Goal: Task Accomplishment & Management: Complete application form

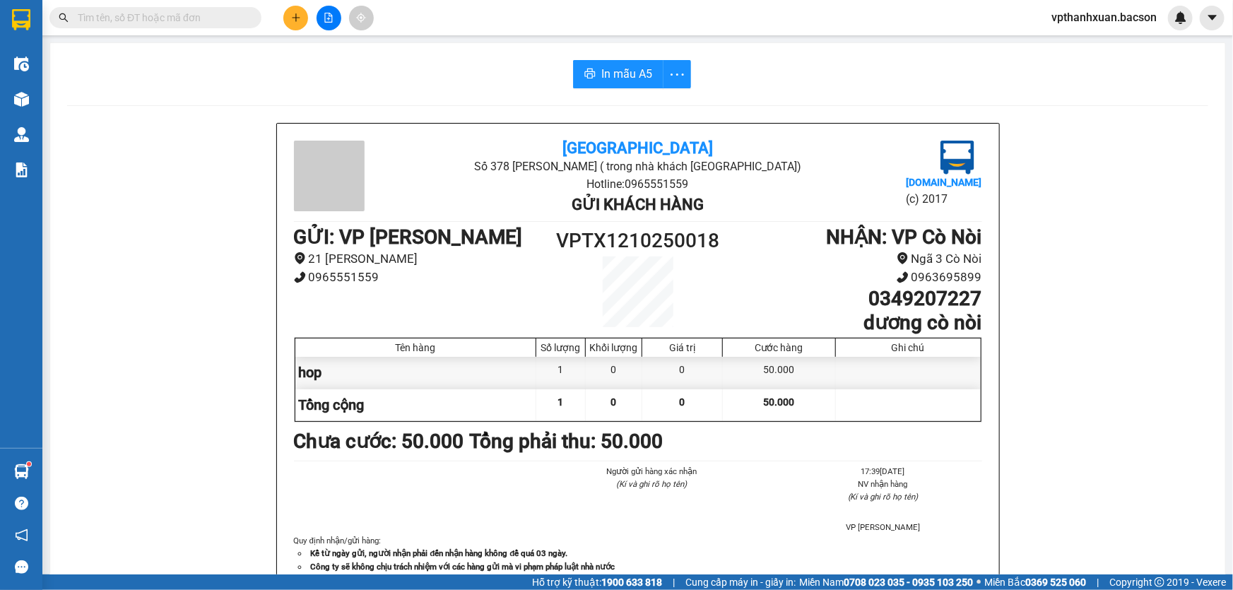
click at [293, 20] on icon "plus" at bounding box center [296, 18] width 10 height 10
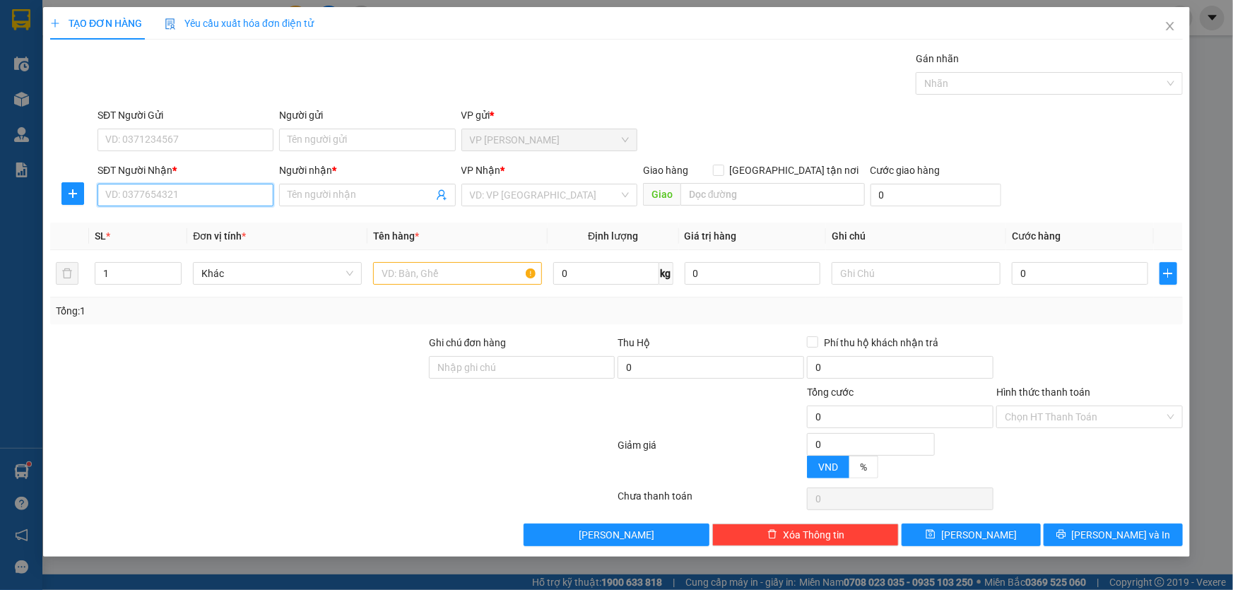
click at [177, 199] on input "SĐT Người Nhận *" at bounding box center [185, 195] width 176 height 23
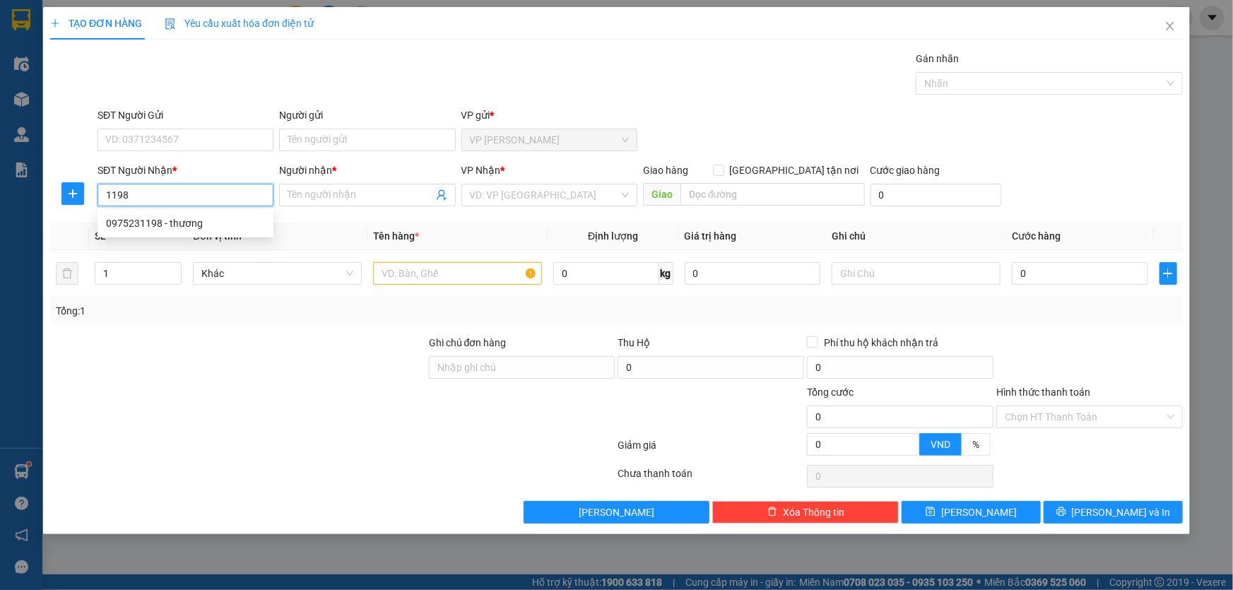
drag, startPoint x: 174, startPoint y: 223, endPoint x: 389, endPoint y: 303, distance: 229.1
click at [174, 223] on div "0975231198 - thương" at bounding box center [185, 223] width 159 height 16
type input "0975231198"
type input "thương"
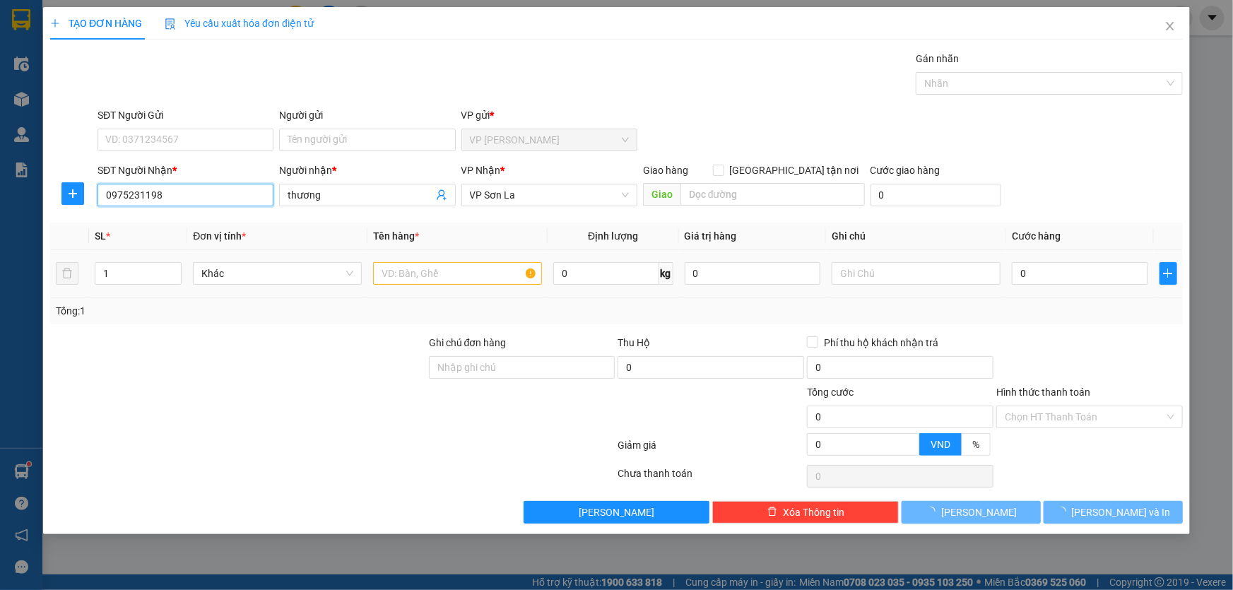
type input "0975231198"
click at [399, 274] on input "text" at bounding box center [457, 273] width 169 height 23
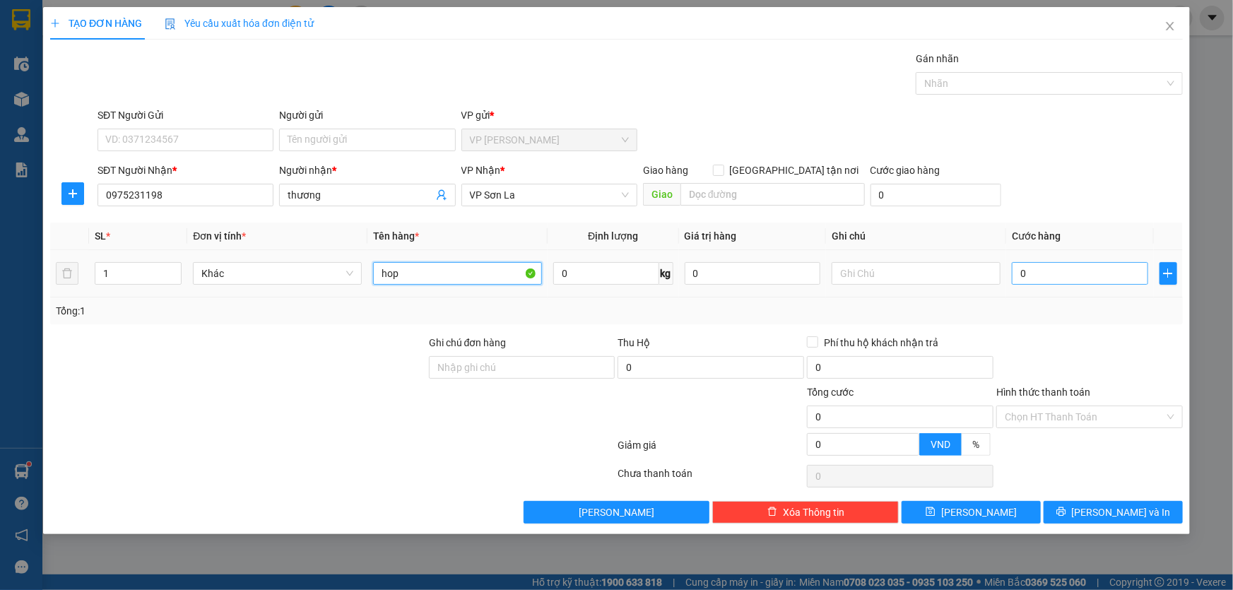
type input "hop"
click at [1041, 276] on input "0" at bounding box center [1080, 273] width 136 height 23
click at [1034, 265] on input "0" at bounding box center [1080, 273] width 136 height 23
type input "5"
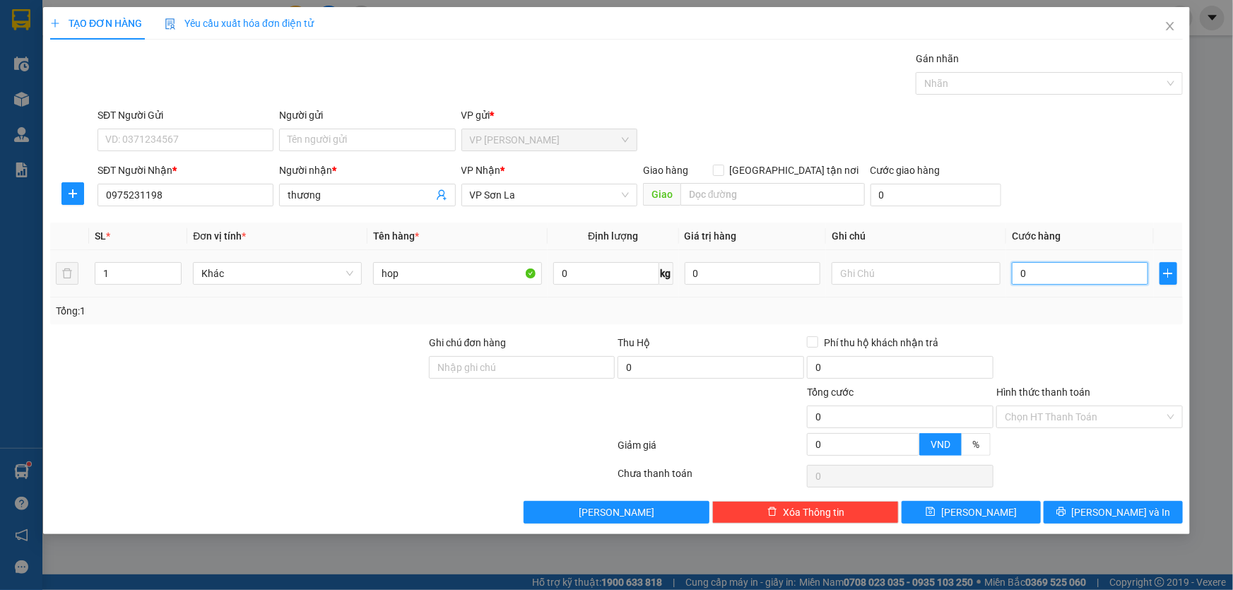
type input "5"
type input "50"
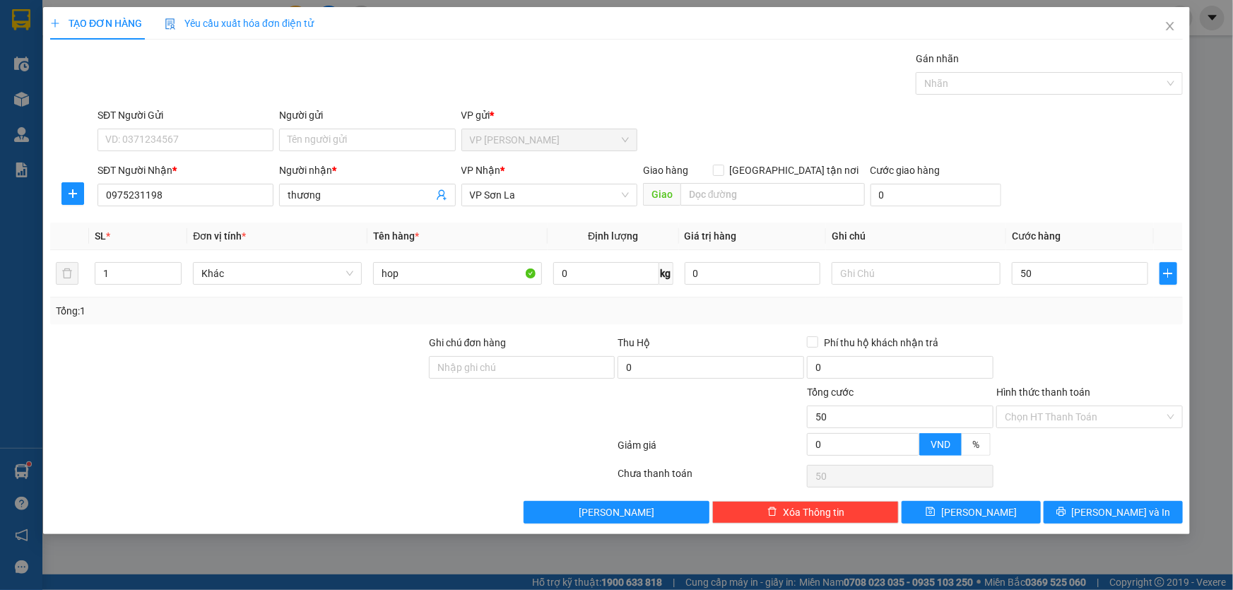
click at [1067, 180] on div "SĐT Người Nhận * 0975231198 Người nhận * thương VP Nhận * VP Sơn La Giao hàng G…" at bounding box center [640, 186] width 1091 height 49
type input "50.000"
click at [1102, 507] on span "[PERSON_NAME] và In" at bounding box center [1121, 512] width 99 height 16
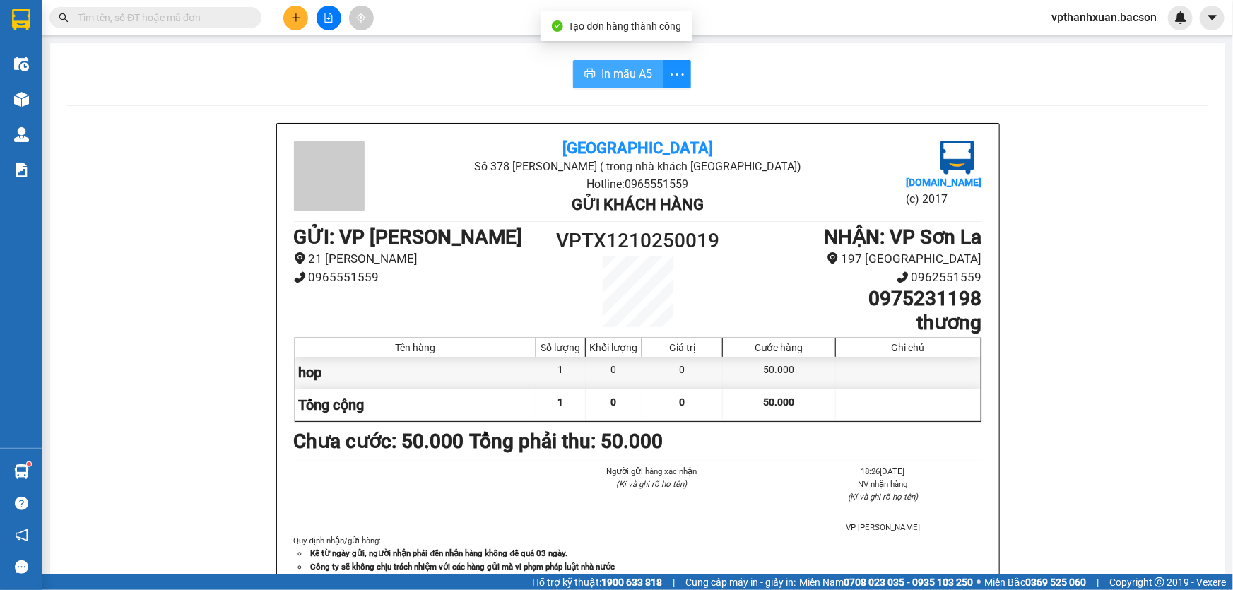
click at [607, 69] on span "In mẫu A5" at bounding box center [626, 74] width 51 height 18
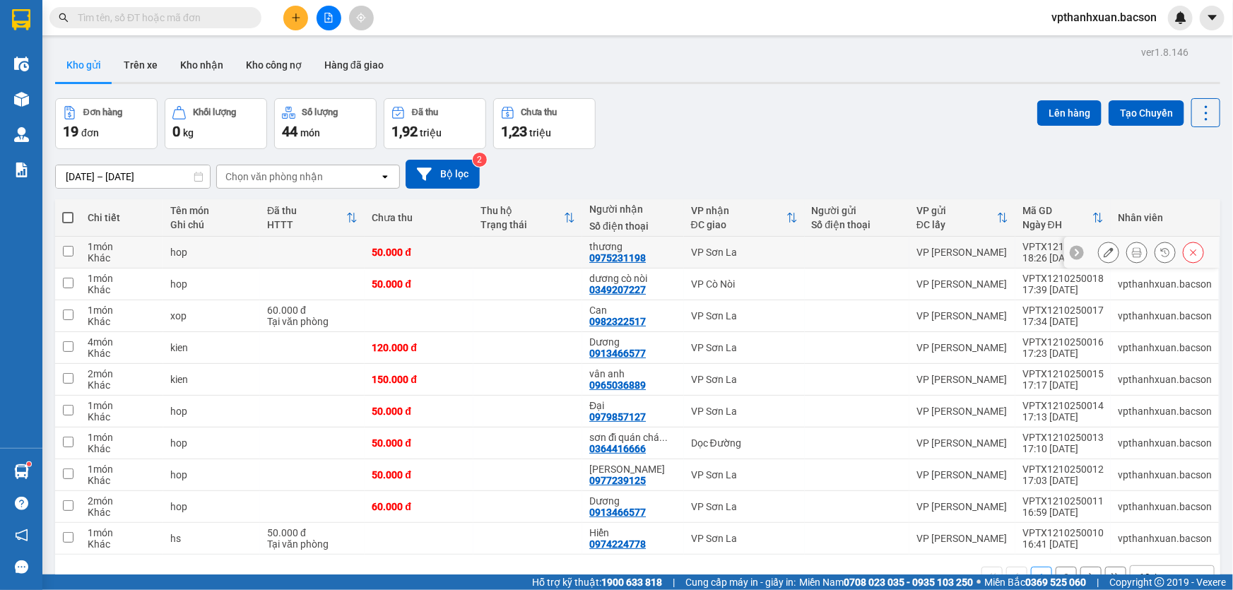
click at [1126, 249] on div at bounding box center [1136, 252] width 21 height 21
click at [1132, 247] on icon at bounding box center [1137, 252] width 10 height 10
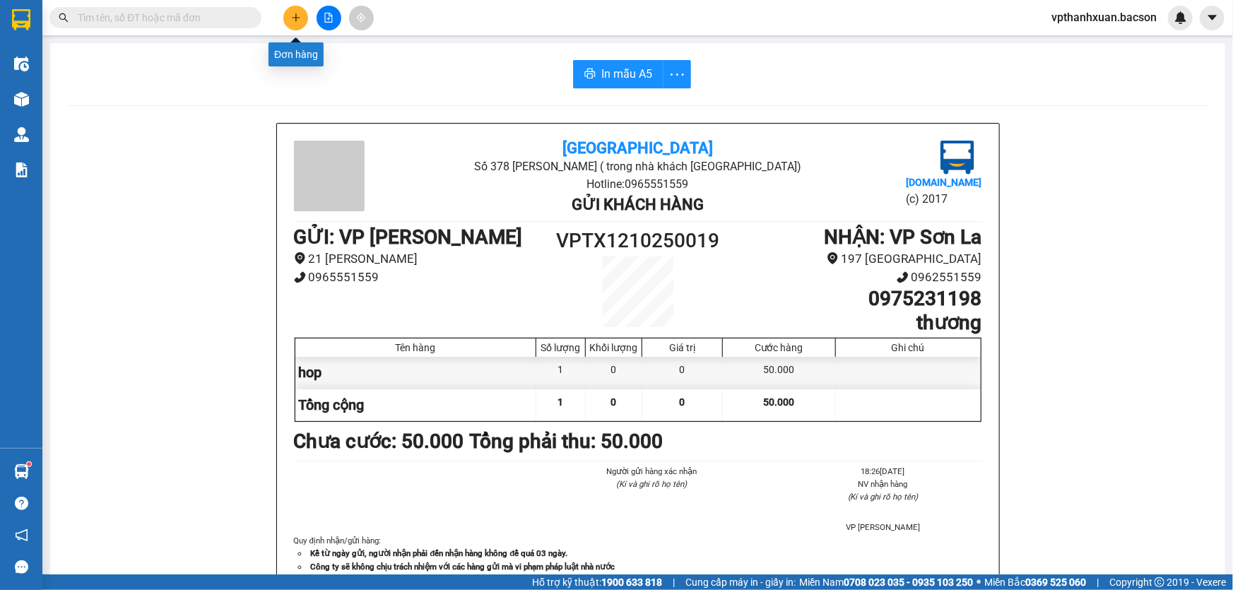
click at [295, 11] on button at bounding box center [295, 18] width 25 height 25
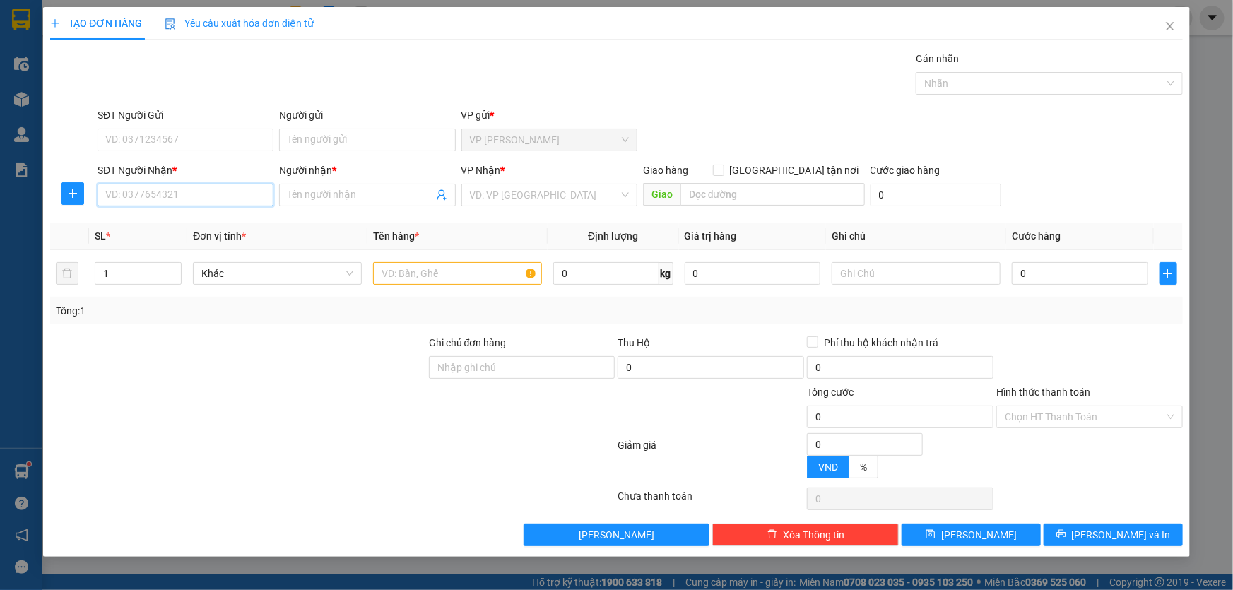
click at [171, 196] on input "SĐT Người Nhận *" at bounding box center [185, 195] width 176 height 23
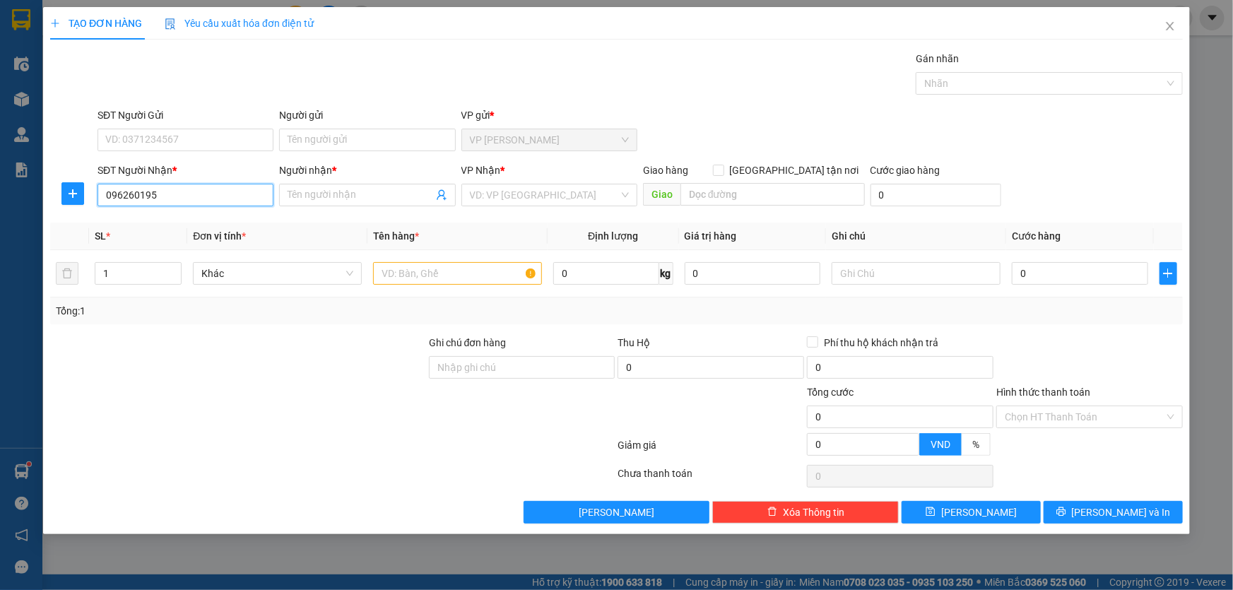
type input "0962601956"
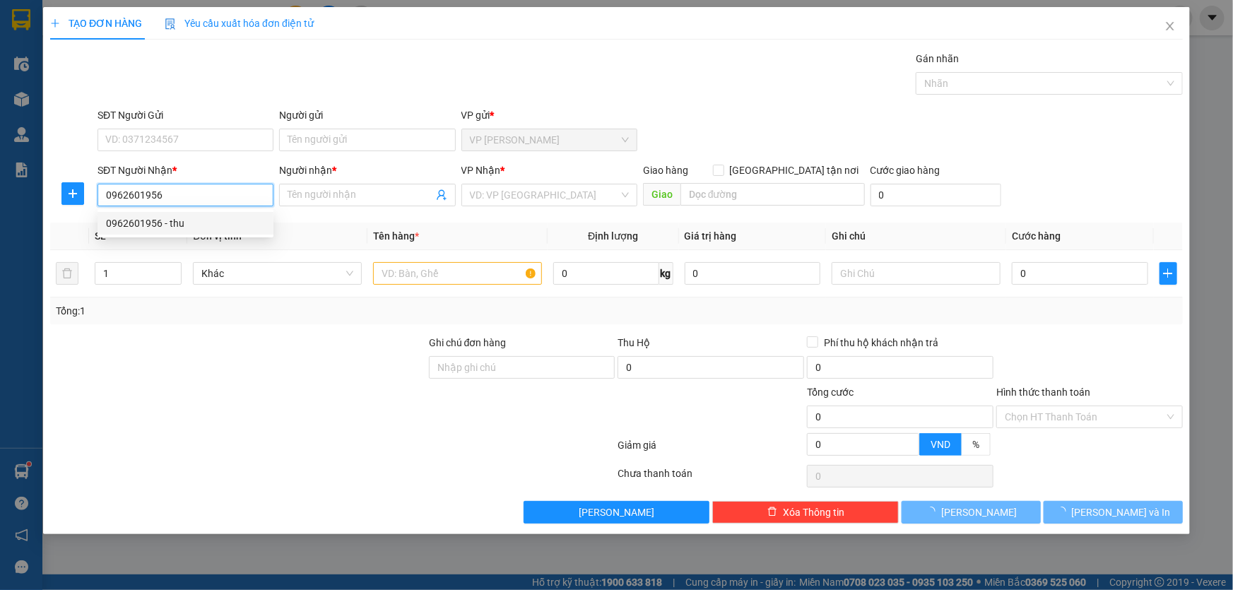
click at [185, 225] on div "0962601956 - thu" at bounding box center [185, 223] width 159 height 16
type input "thu"
type input "0962601956"
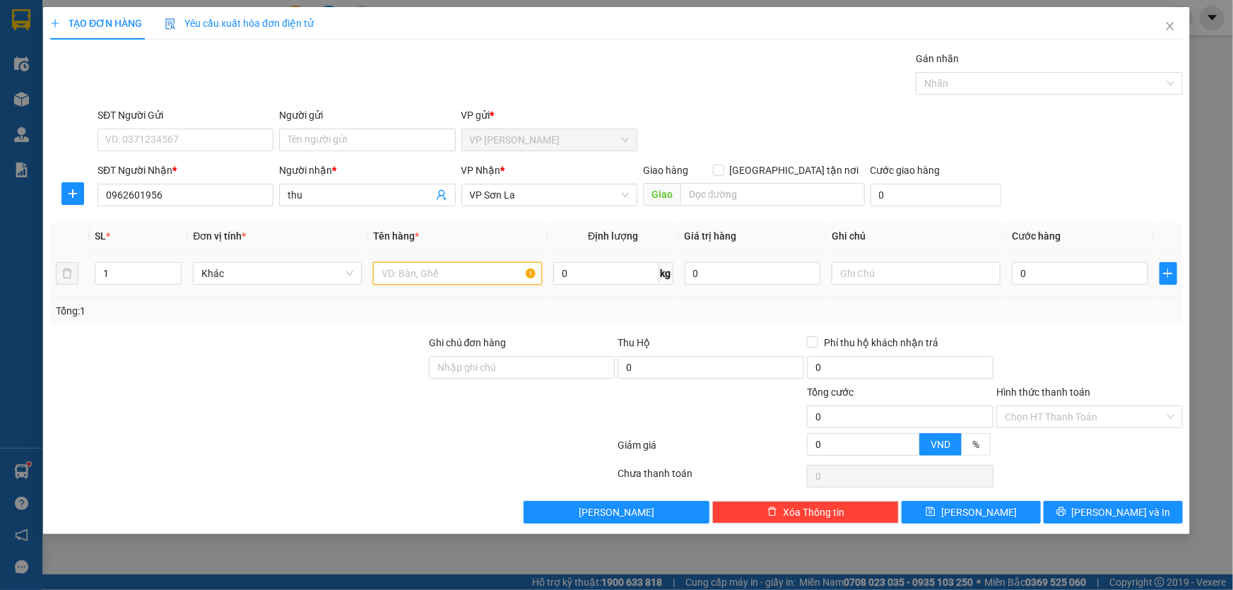
click at [408, 271] on input "text" at bounding box center [457, 273] width 169 height 23
type input "2"
click at [176, 268] on span "up" at bounding box center [174, 270] width 8 height 8
click at [416, 275] on input "text" at bounding box center [457, 273] width 169 height 23
type input "hop"
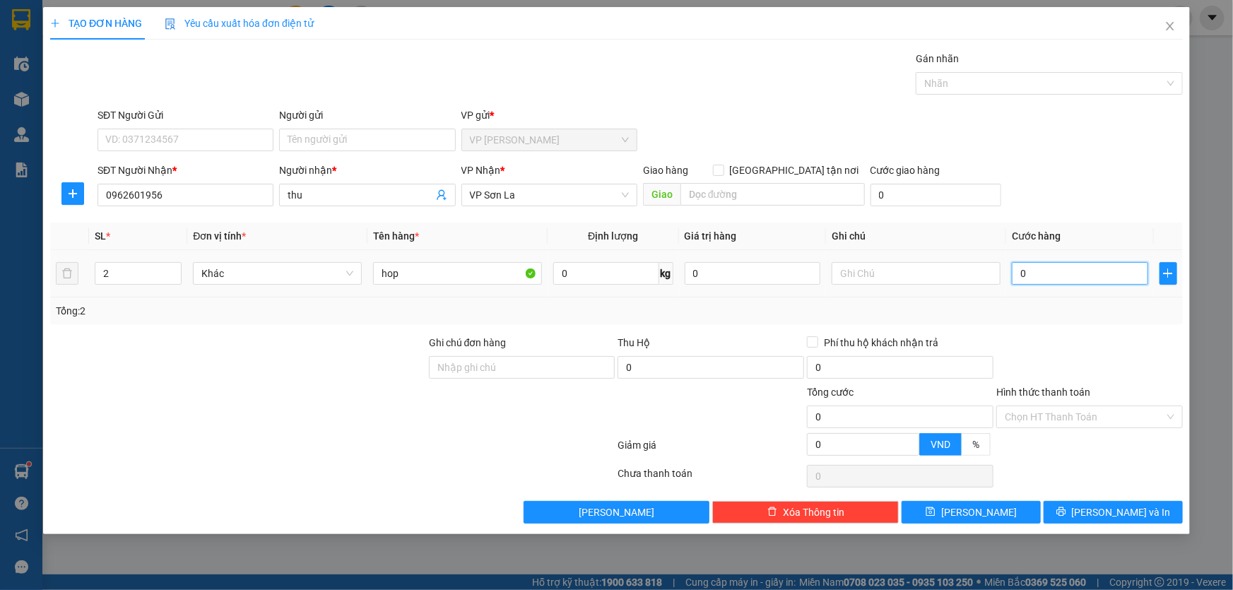
click at [1067, 273] on input "0" at bounding box center [1080, 273] width 136 height 23
type input "1"
type input "14"
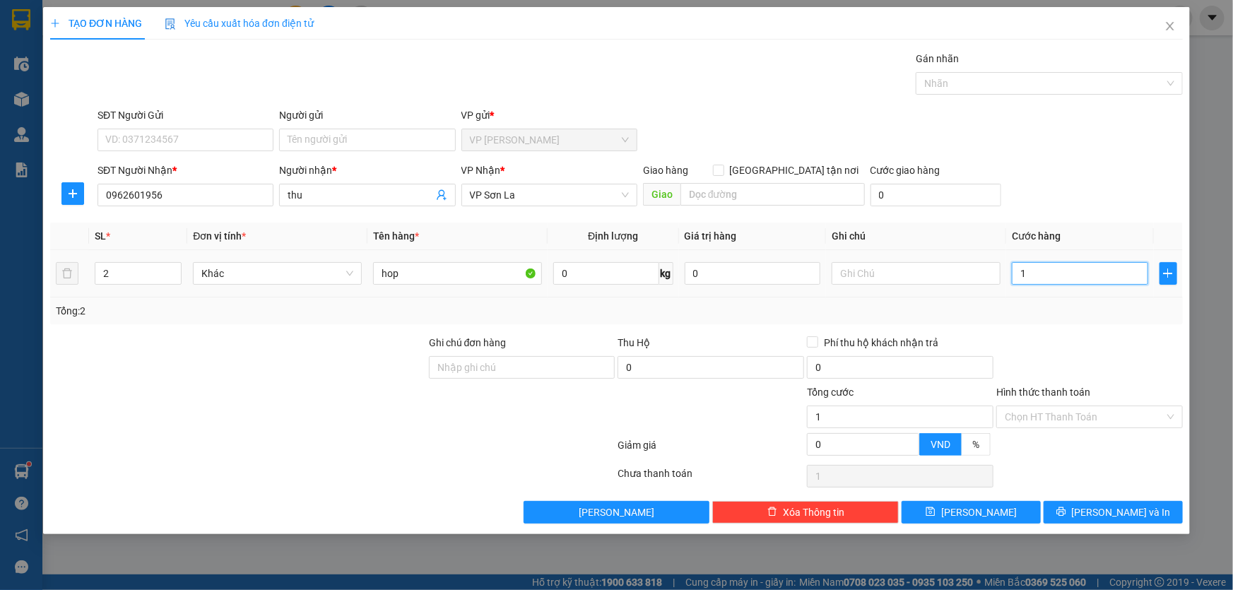
type input "14"
type input "140"
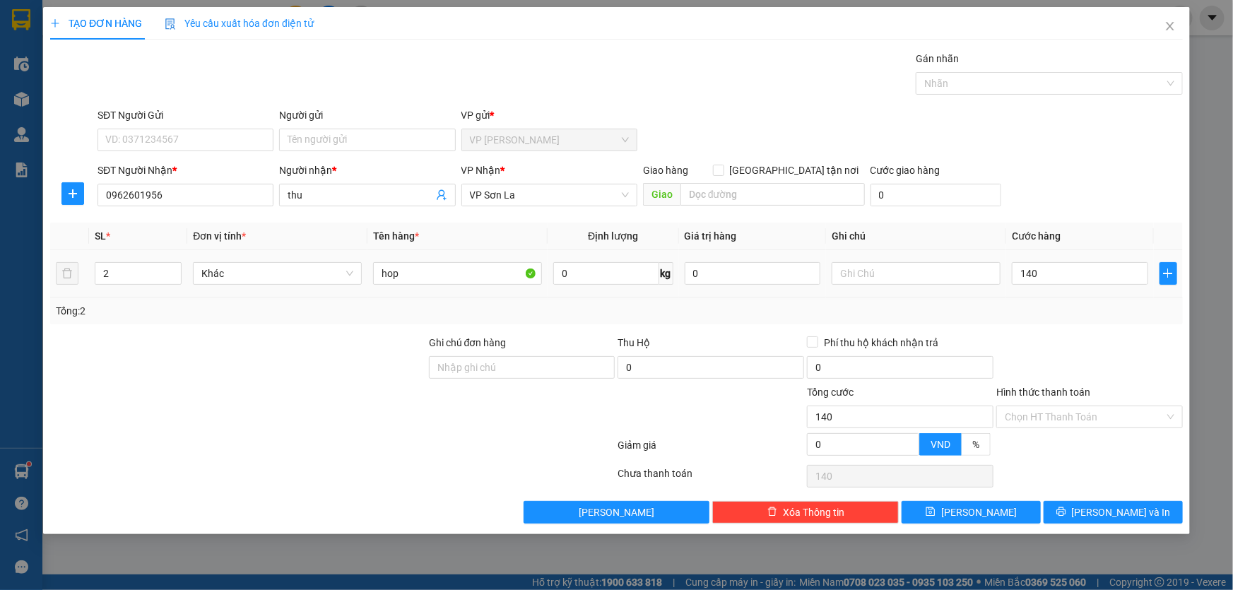
click at [1094, 189] on div "SĐT Người Nhận * 0962601956 Người nhận * thu VP Nhận * VP Sơn La Giao hàng Giao…" at bounding box center [640, 186] width 1091 height 49
type input "140.000"
click at [1094, 189] on div "SĐT Người Nhận * 0962601956 Người nhận * thu VP Nhận * VP Sơn La Giao hàng Giao…" at bounding box center [640, 186] width 1091 height 49
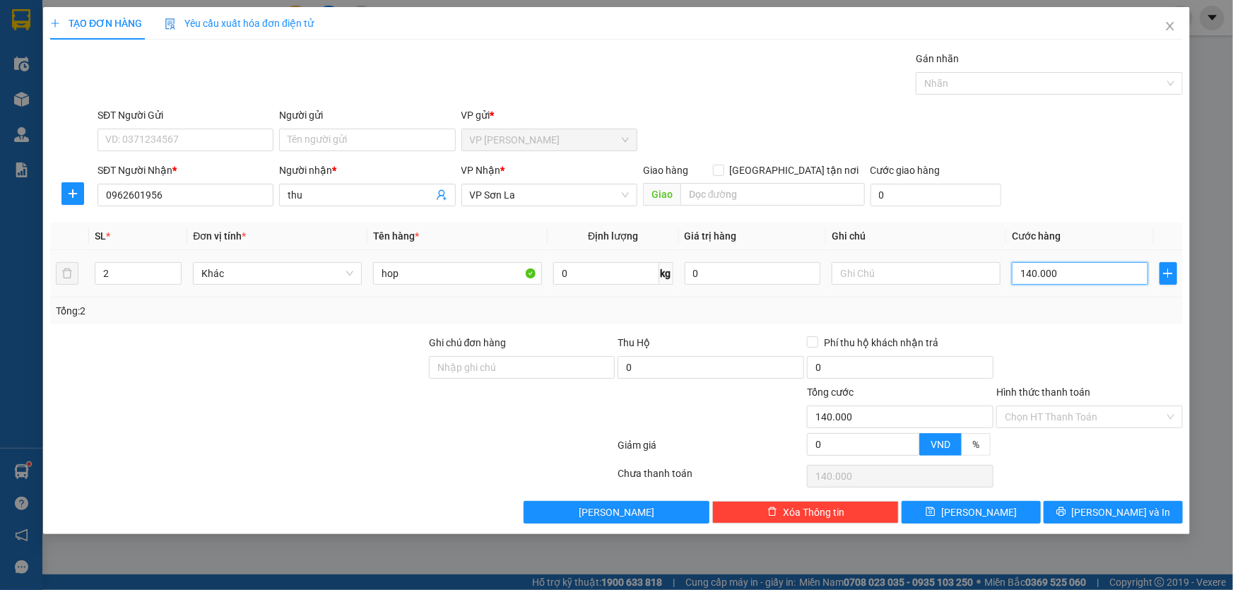
click at [1072, 270] on input "140.000" at bounding box center [1080, 273] width 136 height 23
type input "1"
type input "12"
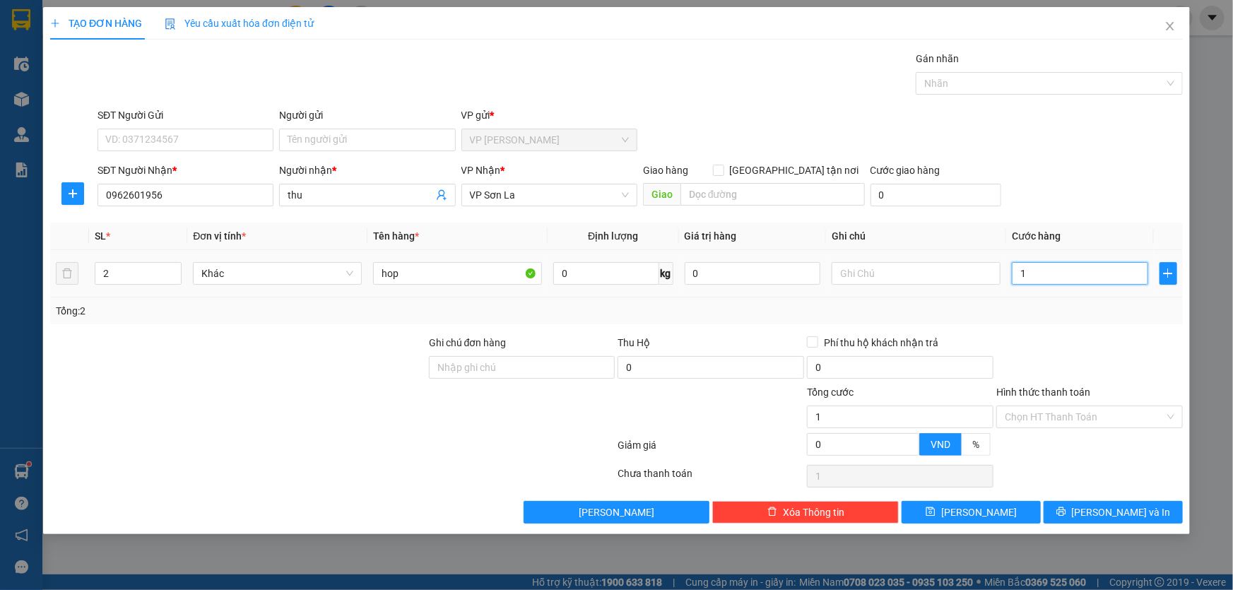
type input "12"
type input "120"
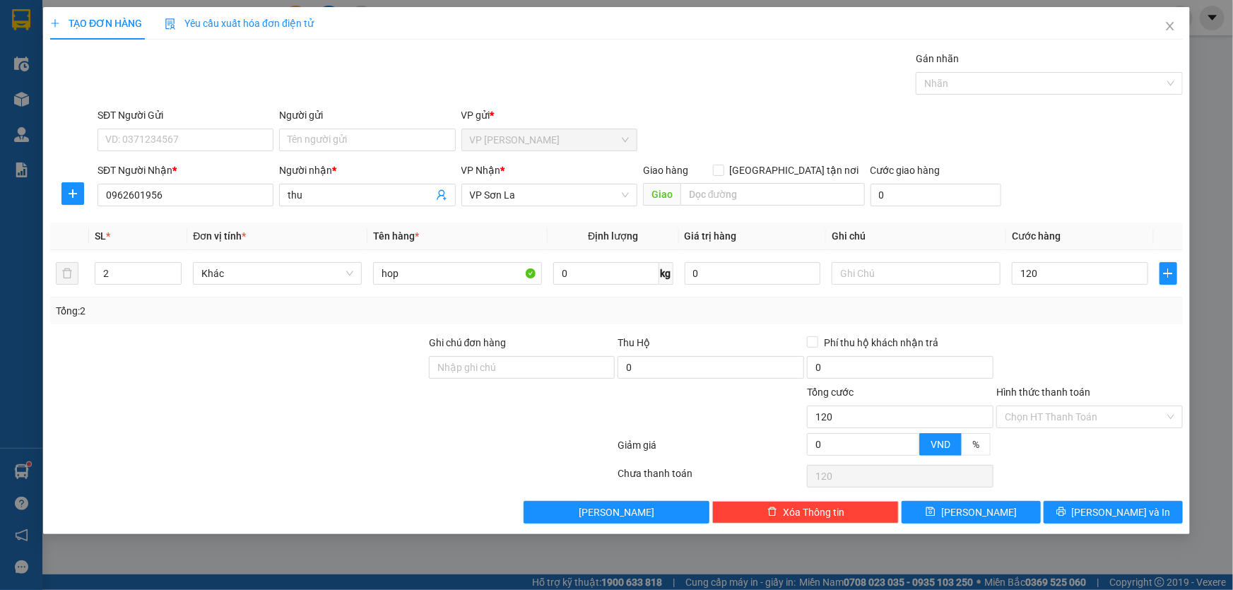
type input "120.000"
click at [1059, 163] on div "SĐT Người Nhận * 0962601956 Người nhận * thu VP Nhận * VP Sơn La Giao hàng Giao…" at bounding box center [640, 186] width 1091 height 49
click at [1115, 513] on span "[PERSON_NAME] và In" at bounding box center [1121, 512] width 99 height 16
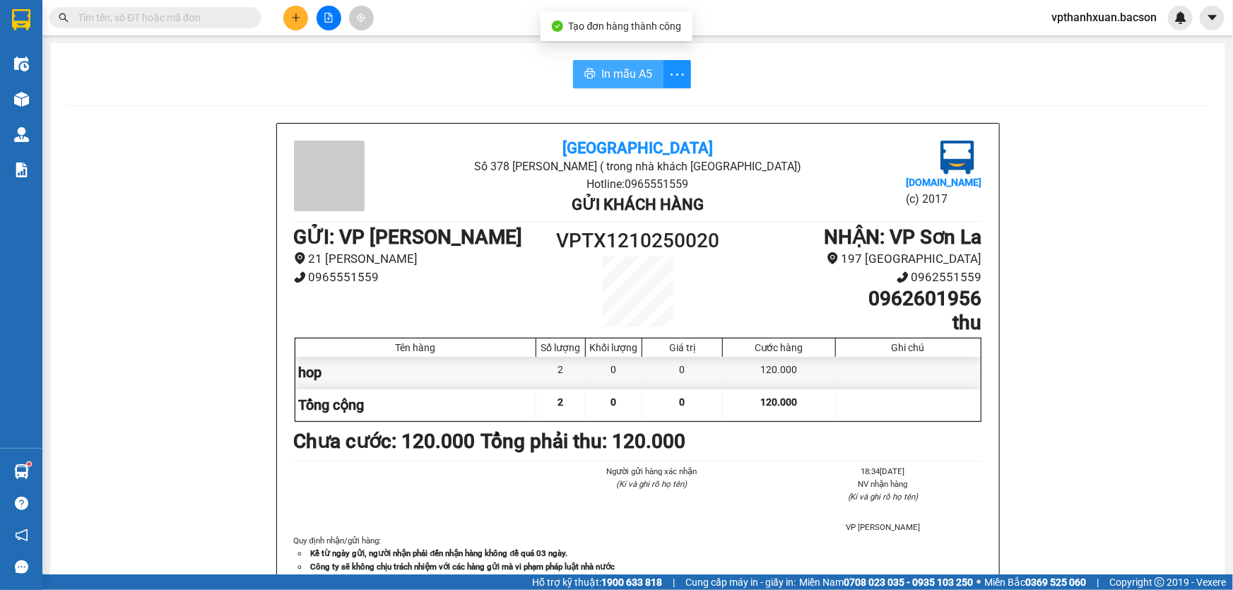
click at [635, 76] on span "In mẫu A5" at bounding box center [626, 74] width 51 height 18
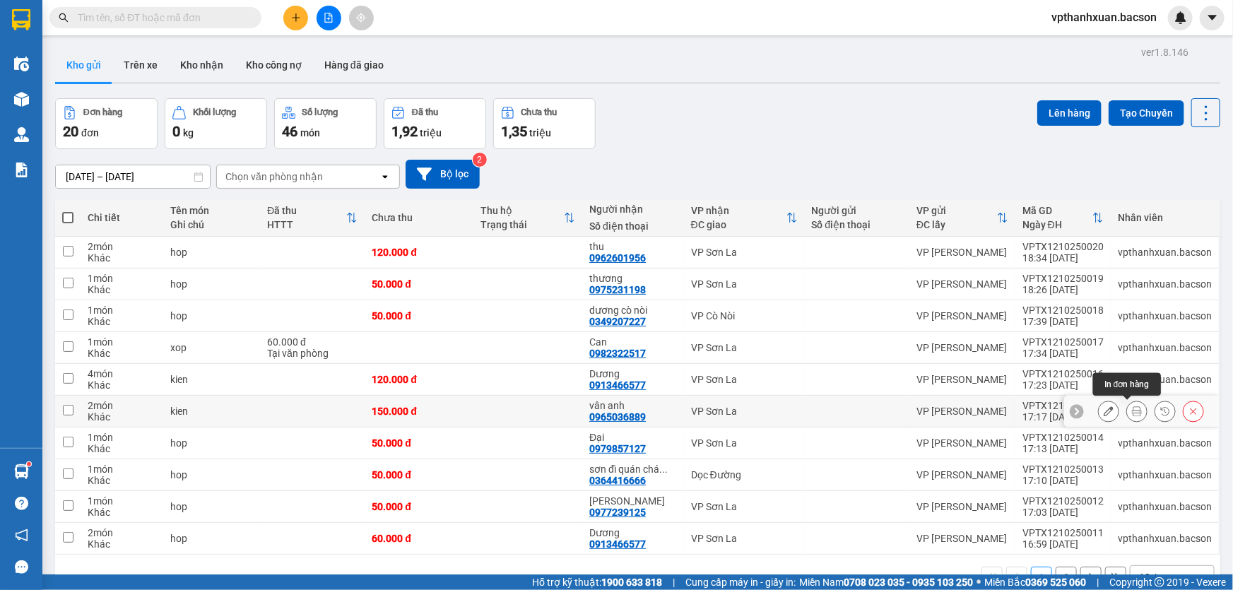
click at [1132, 410] on icon at bounding box center [1137, 411] width 10 height 10
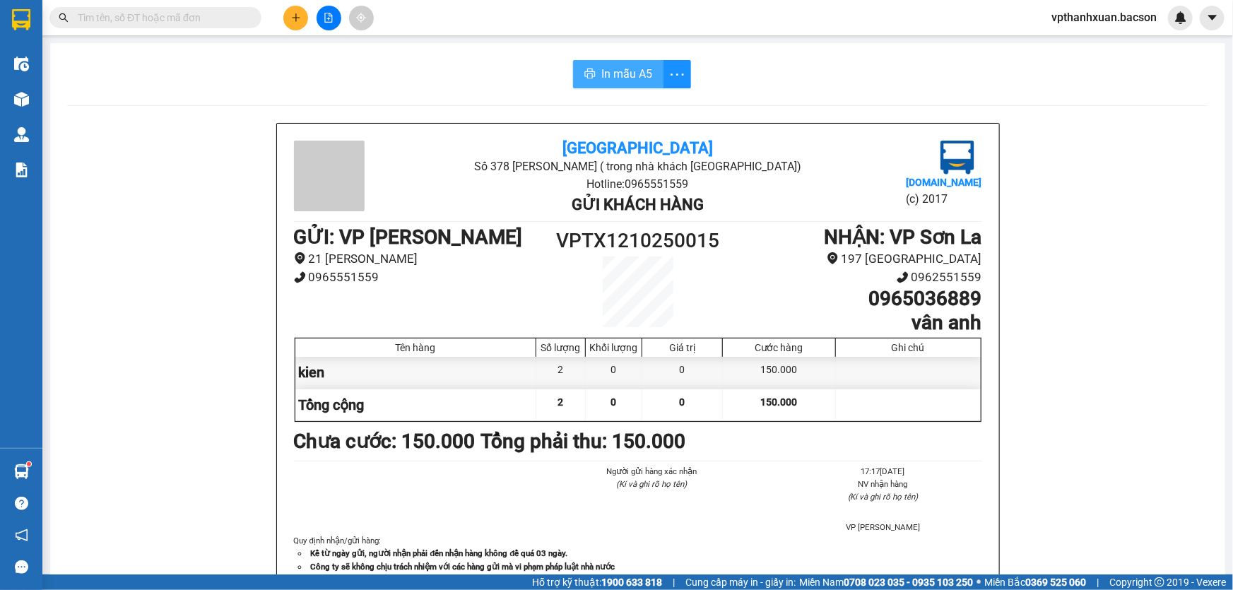
click at [610, 80] on span "In mẫu A5" at bounding box center [626, 74] width 51 height 18
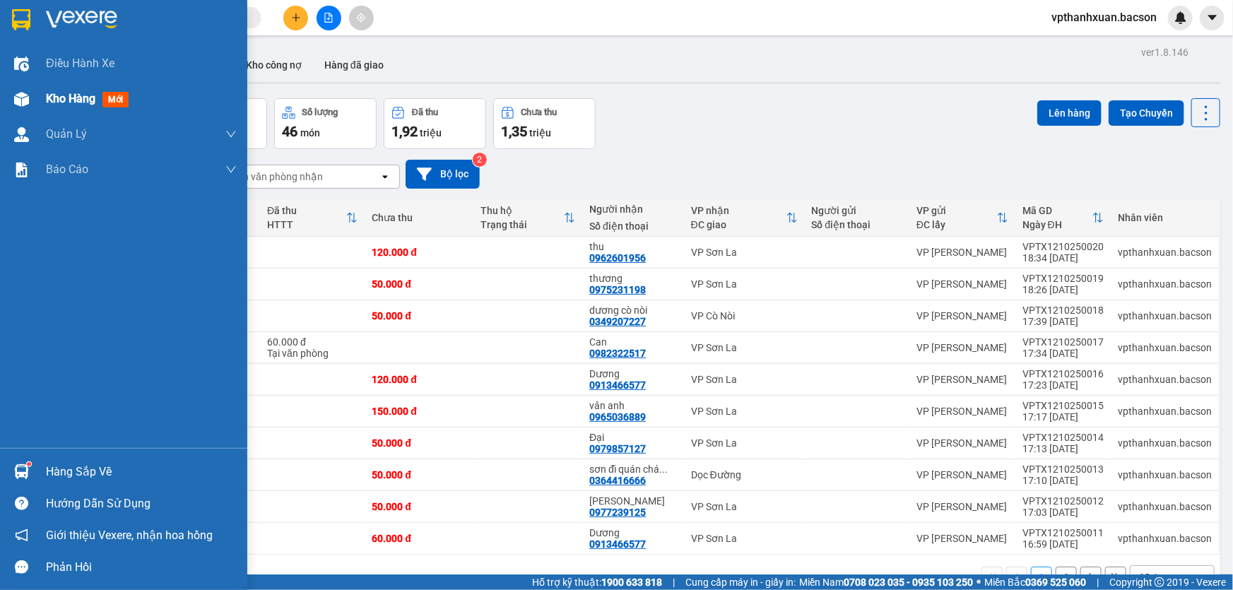
click at [20, 97] on img at bounding box center [21, 99] width 15 height 15
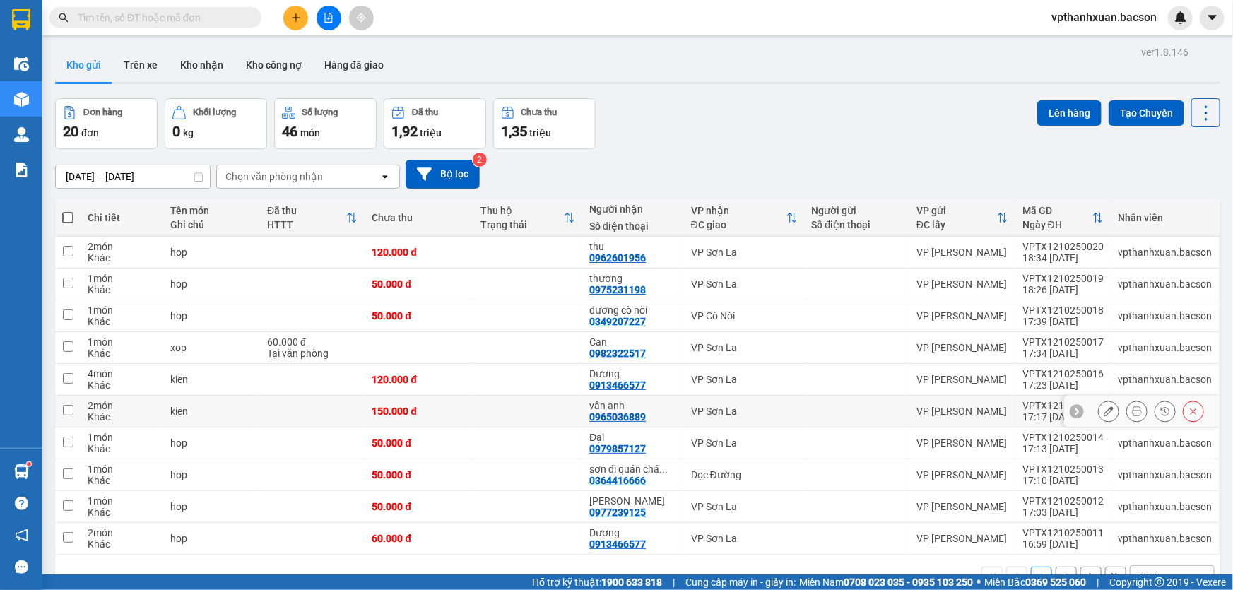
scroll to position [64, 0]
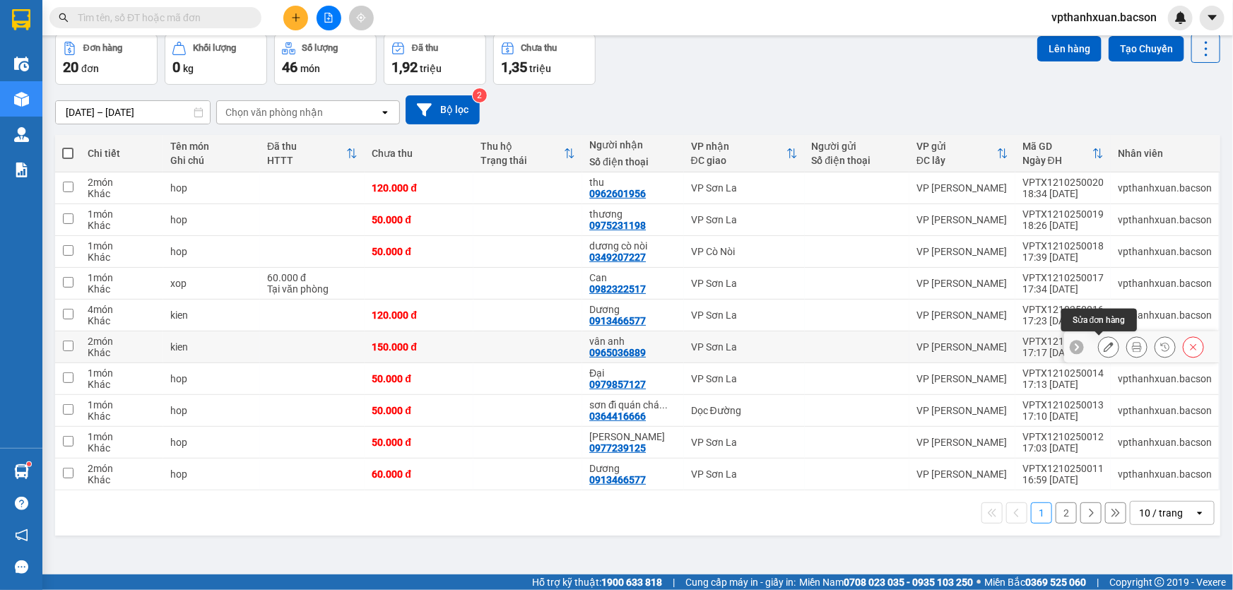
click at [1104, 340] on button at bounding box center [1109, 347] width 20 height 25
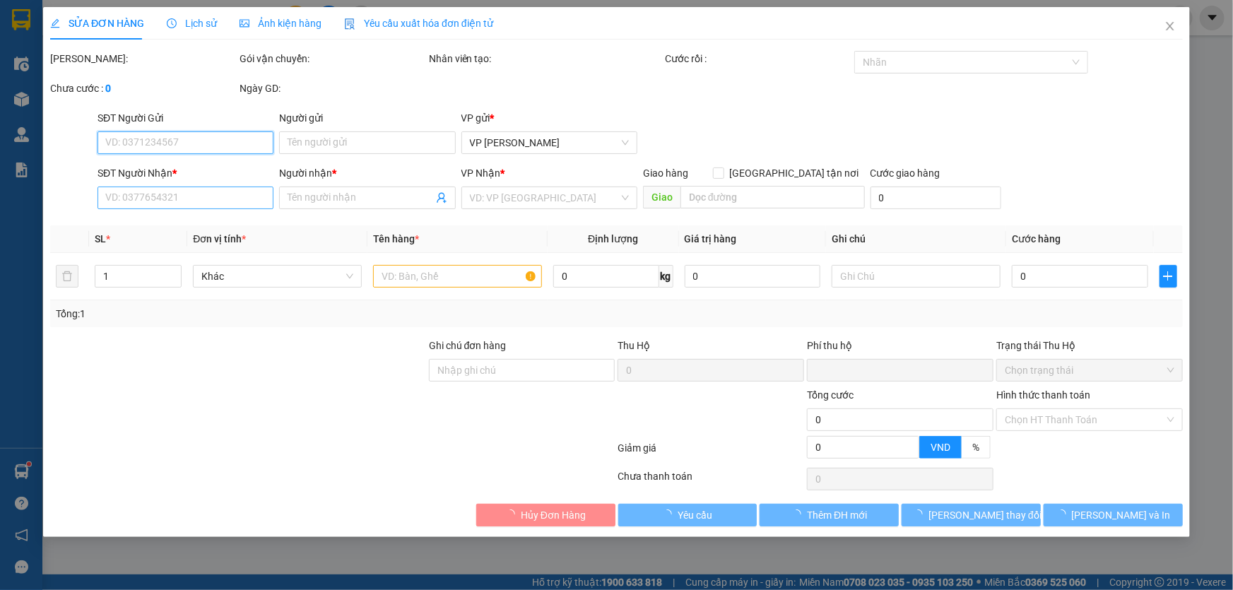
type input "0965036889"
type input "vân anh"
type input "0"
type input "150.000"
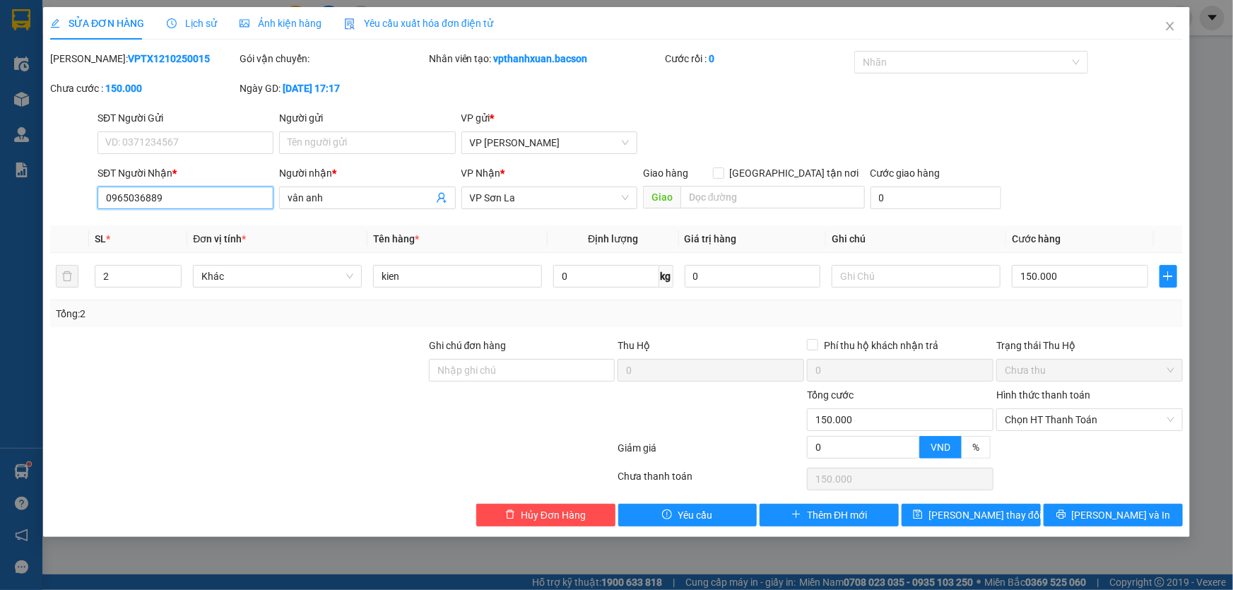
click at [169, 201] on input "0965036889" at bounding box center [185, 198] width 176 height 23
type input "0"
type input "0865036889"
click at [980, 514] on span "[PERSON_NAME] thay đổi" at bounding box center [984, 515] width 113 height 16
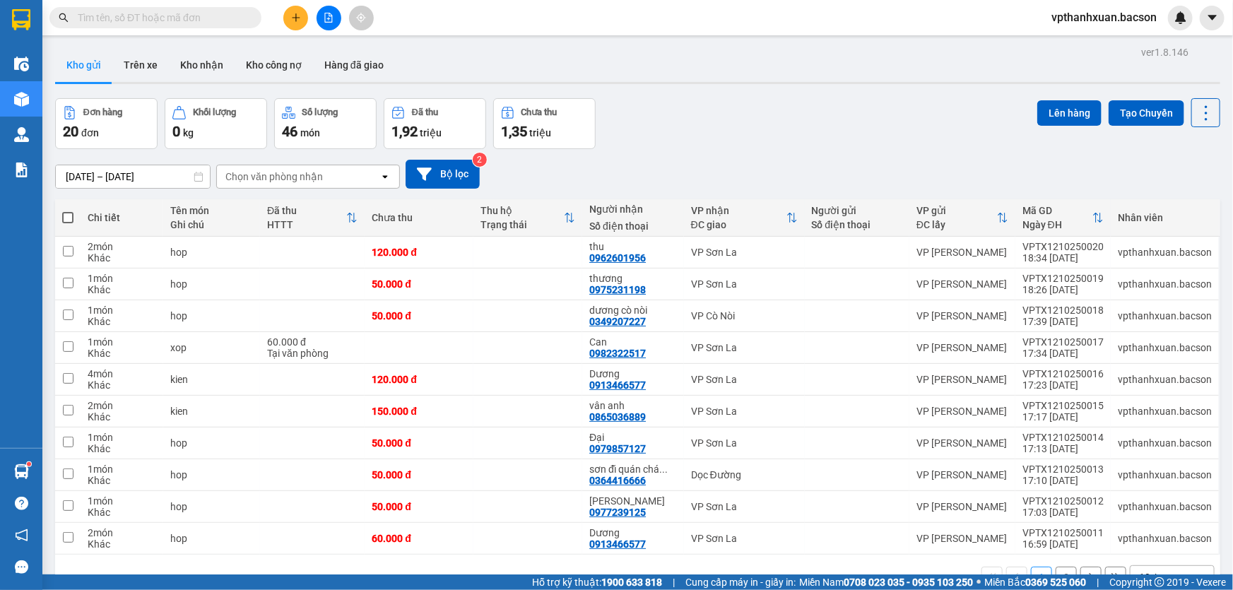
click at [297, 20] on icon "plus" at bounding box center [296, 18] width 10 height 10
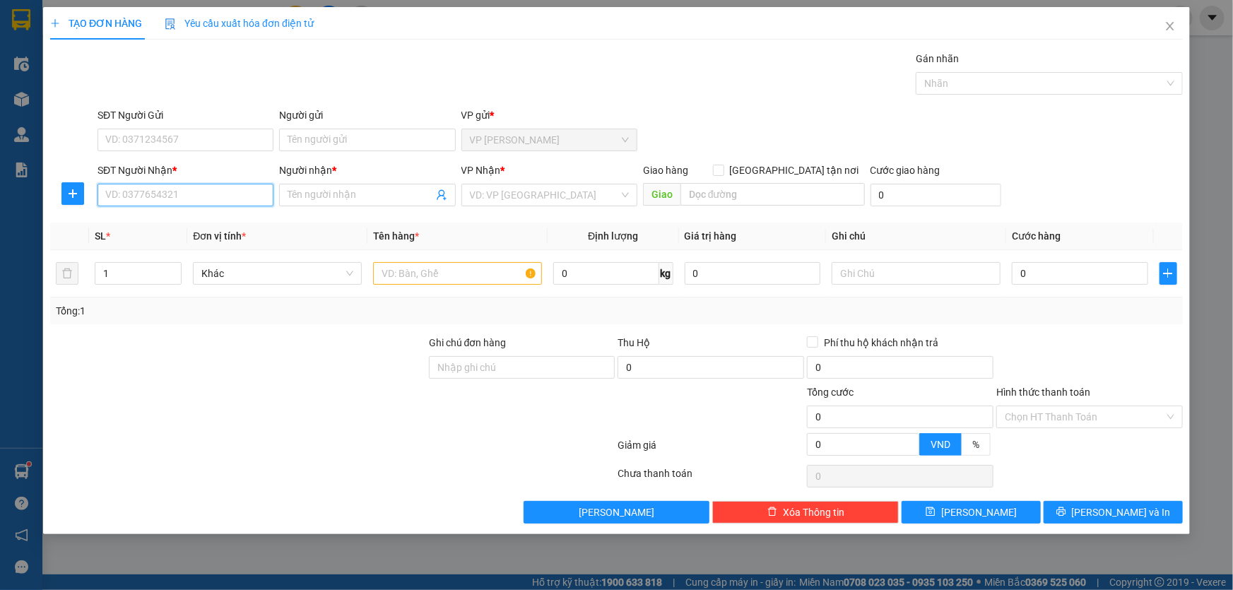
click at [175, 197] on input "SĐT Người Nhận *" at bounding box center [185, 195] width 176 height 23
click at [187, 137] on input "SĐT Người Gửi" at bounding box center [185, 140] width 176 height 23
click at [183, 164] on div "0945674988 - [PERSON_NAME]" at bounding box center [185, 168] width 159 height 16
type input "0945674988"
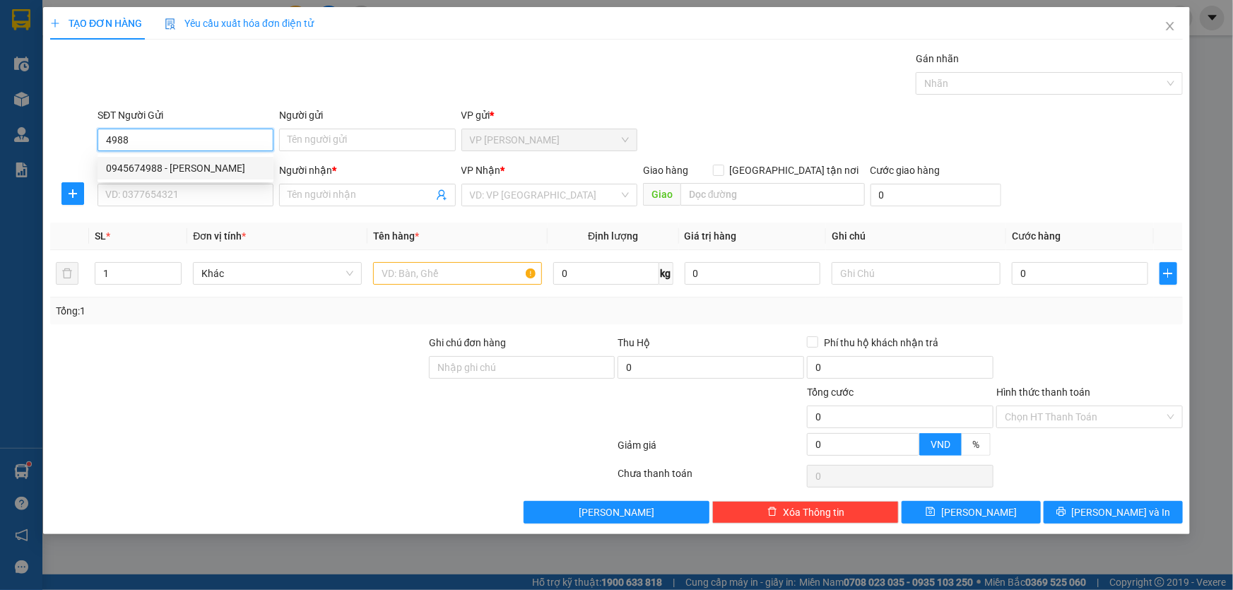
type input "[PERSON_NAME]"
type input "0945674988"
click at [198, 189] on input "SĐT Người Nhận *" at bounding box center [185, 195] width 176 height 23
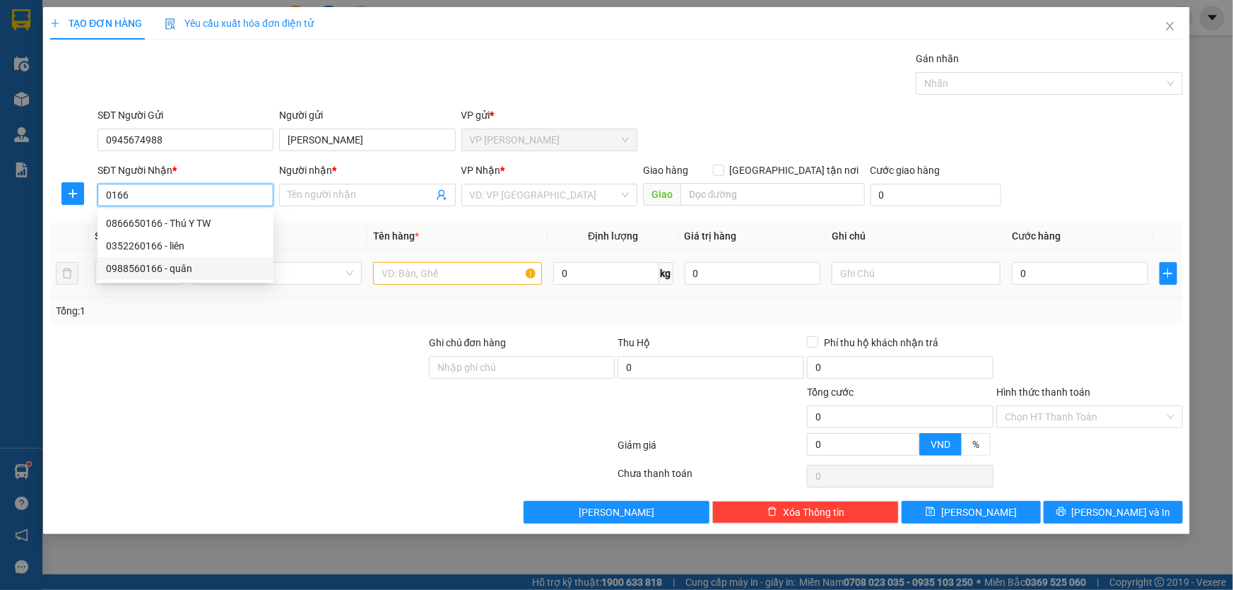
click at [183, 268] on div "0988560166 - quân" at bounding box center [185, 269] width 159 height 16
type input "0988560166"
type input "quân"
type input "0988560166"
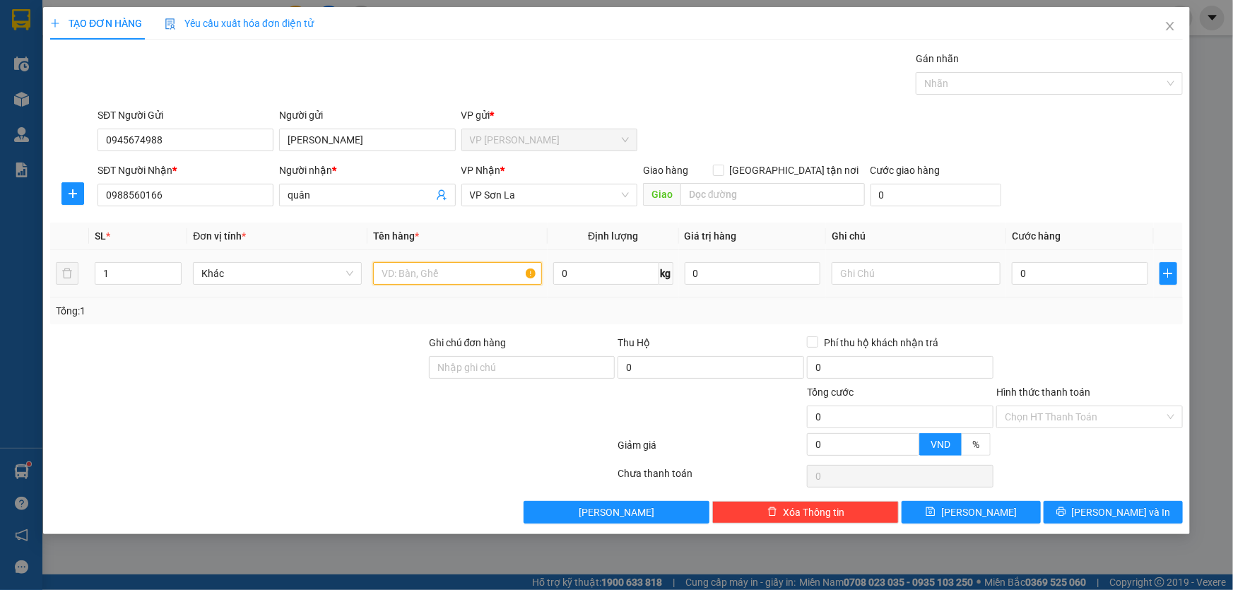
click at [478, 268] on input "text" at bounding box center [457, 273] width 169 height 23
type input "hop"
click at [1043, 281] on input "0" at bounding box center [1080, 273] width 136 height 23
type input "5"
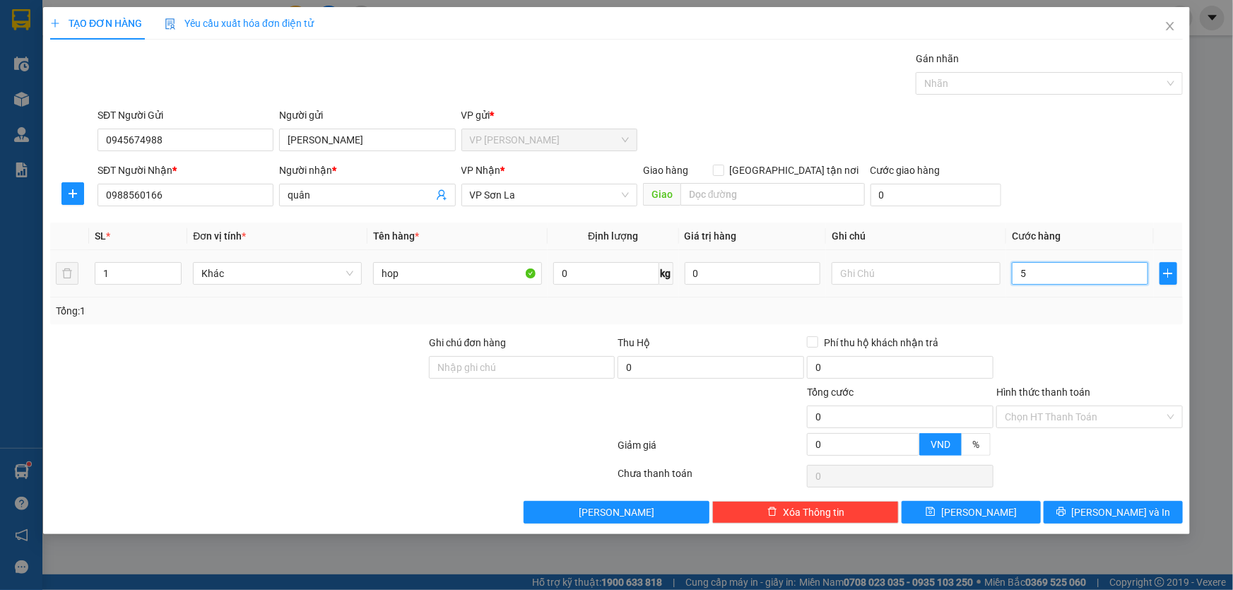
type input "5"
type input "50"
type input "50.000"
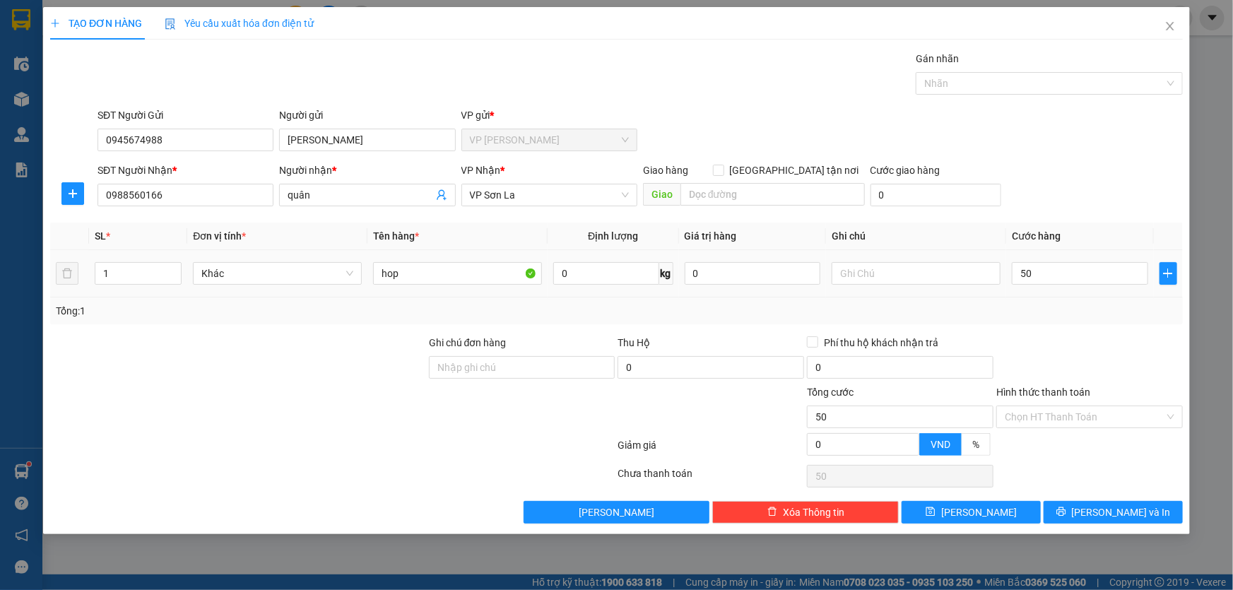
type input "50.000"
drag, startPoint x: 1068, startPoint y: 188, endPoint x: 1135, endPoint y: 444, distance: 264.2
click at [1069, 189] on div "SĐT Người Nhận * 0988560166 Người nhận * quân VP Nhận * VP Sơn La Giao hàng [GE…" at bounding box center [640, 186] width 1091 height 49
click at [1109, 509] on span "[PERSON_NAME] và In" at bounding box center [1121, 512] width 99 height 16
